Goal: Understand process/instructions: Learn how to perform a task or action

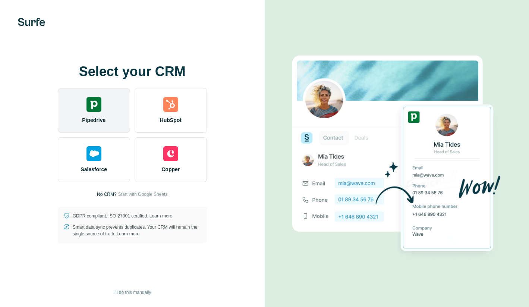
click at [112, 113] on div "Pipedrive" at bounding box center [94, 110] width 72 height 45
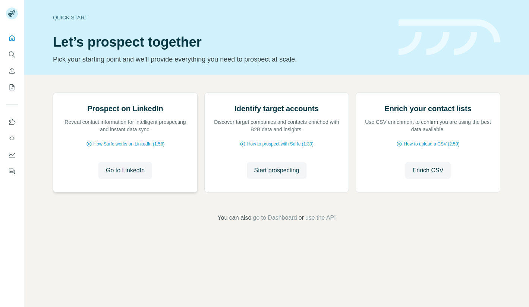
scroll to position [14, 0]
click at [113, 147] on span "How Surfe works on LinkedIn (1:58)" at bounding box center [129, 144] width 71 height 7
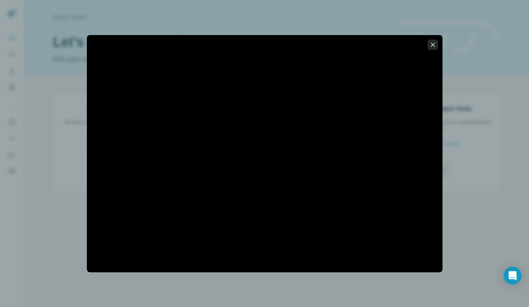
click at [436, 43] on icon "button" at bounding box center [432, 44] width 7 height 7
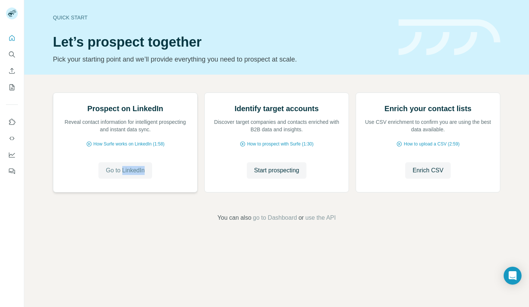
click at [113, 175] on span "Go to LinkedIn" at bounding box center [125, 170] width 39 height 9
click at [282, 147] on span "How to prospect with Surfe (1:30)" at bounding box center [280, 144] width 66 height 7
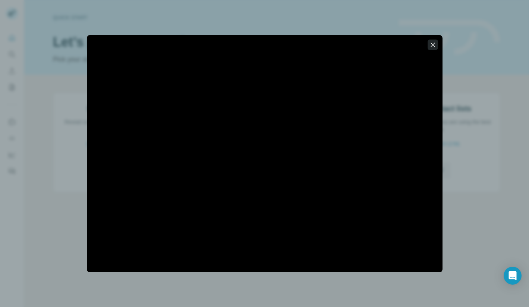
click at [431, 41] on icon "button" at bounding box center [432, 44] width 7 height 7
